Goal: Register for event/course

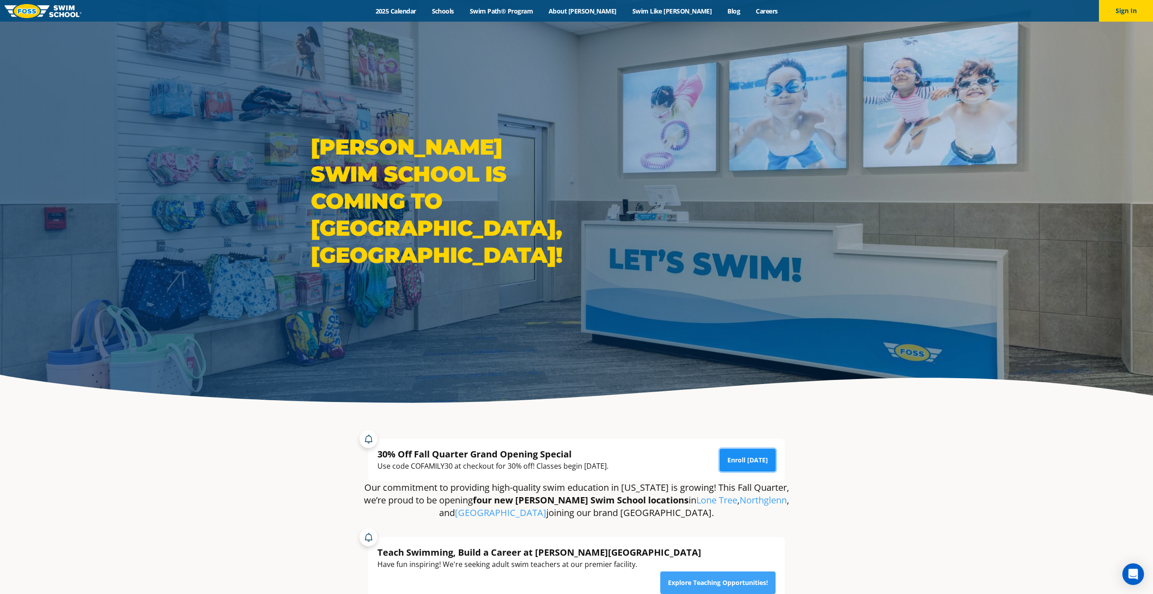
click at [759, 461] on link "Enroll Today" at bounding box center [748, 460] width 56 height 23
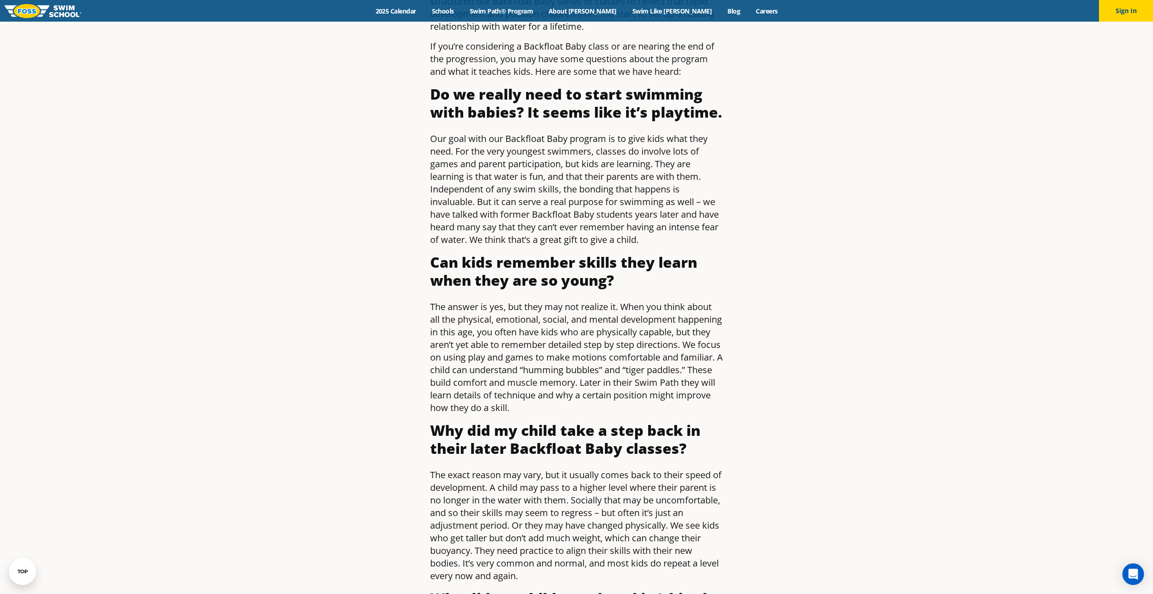
scroll to position [433, 0]
